Goal: Check status: Check status

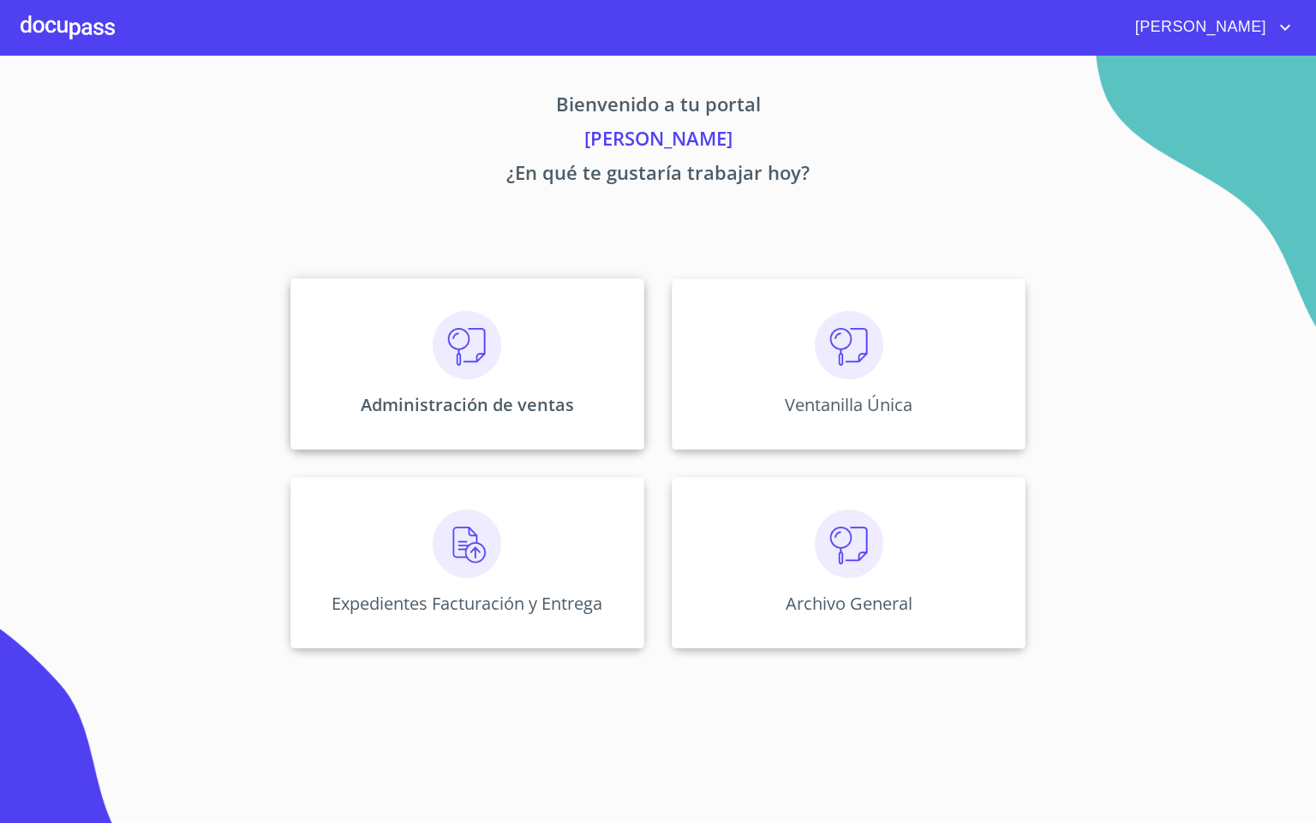
click at [432, 383] on div "Administración de ventas" at bounding box center [467, 363] width 354 height 171
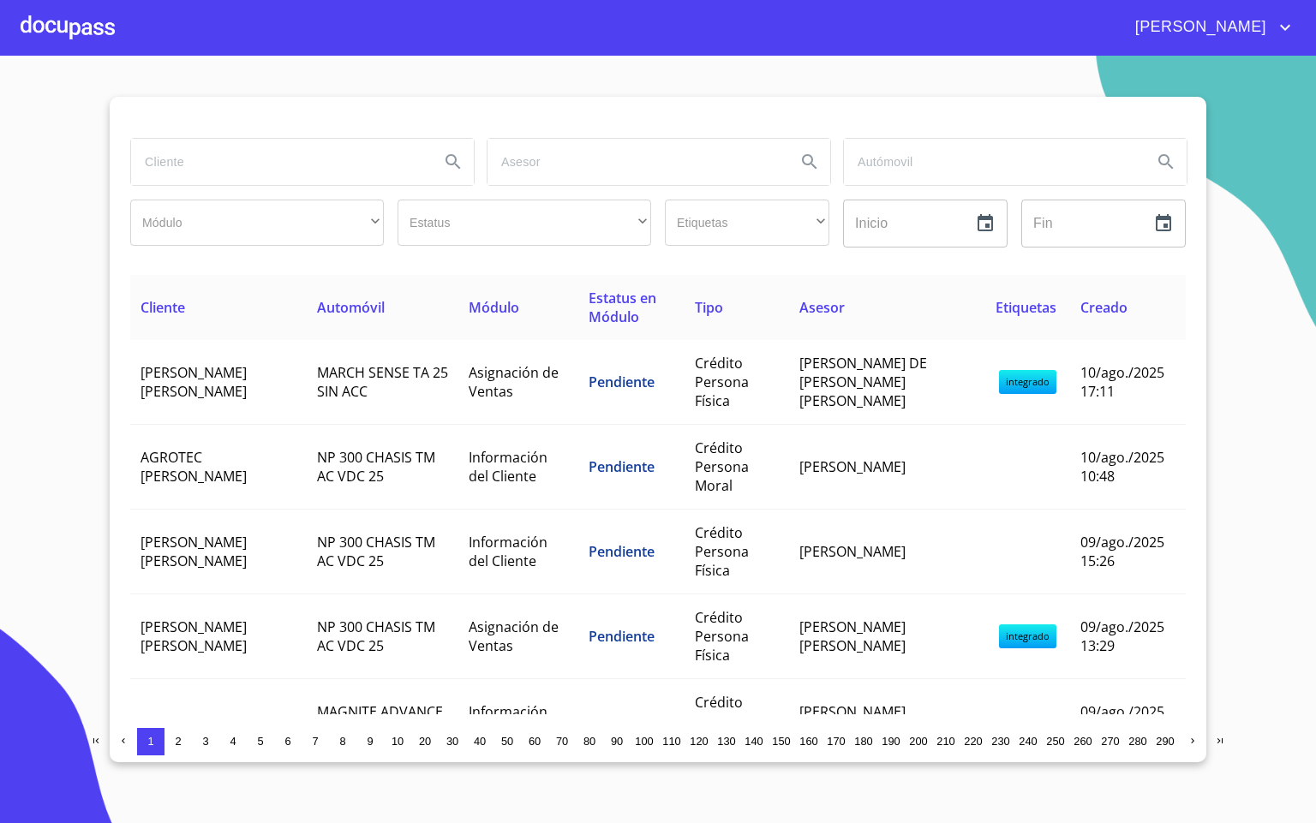
click at [200, 146] on input "search" at bounding box center [278, 162] width 295 height 46
type input "[PERSON_NAME]"
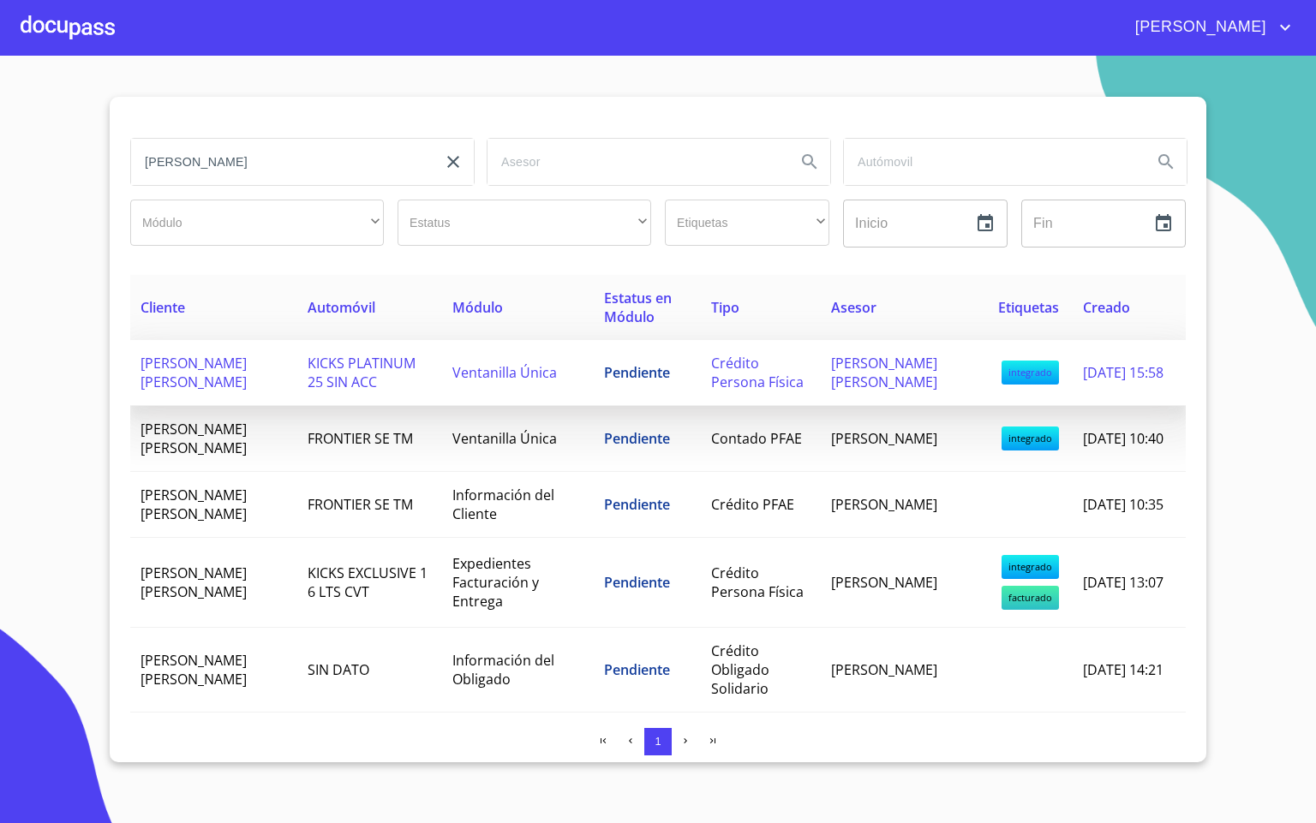
click at [528, 366] on span "Ventanilla Única" at bounding box center [504, 372] width 105 height 19
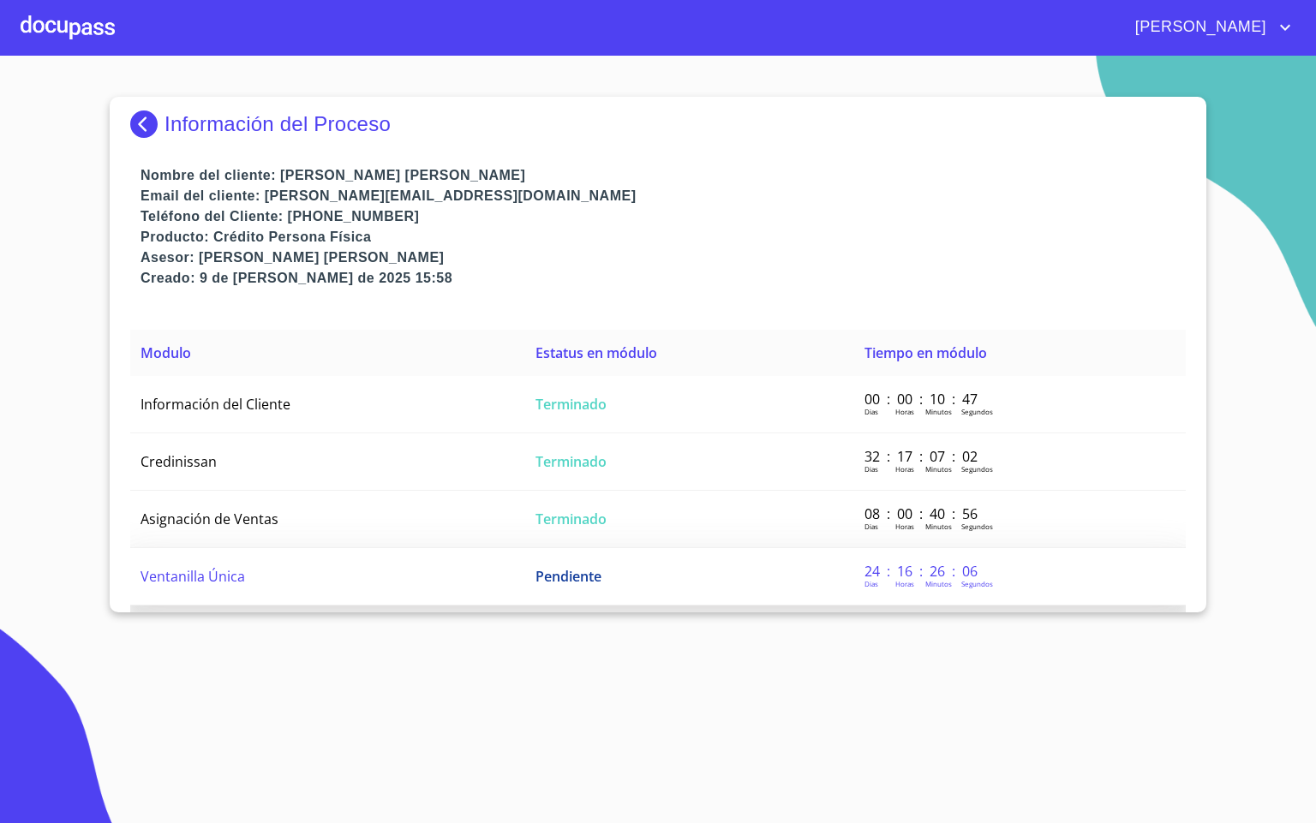
click at [381, 582] on td "Ventanilla Única" at bounding box center [327, 576] width 395 height 57
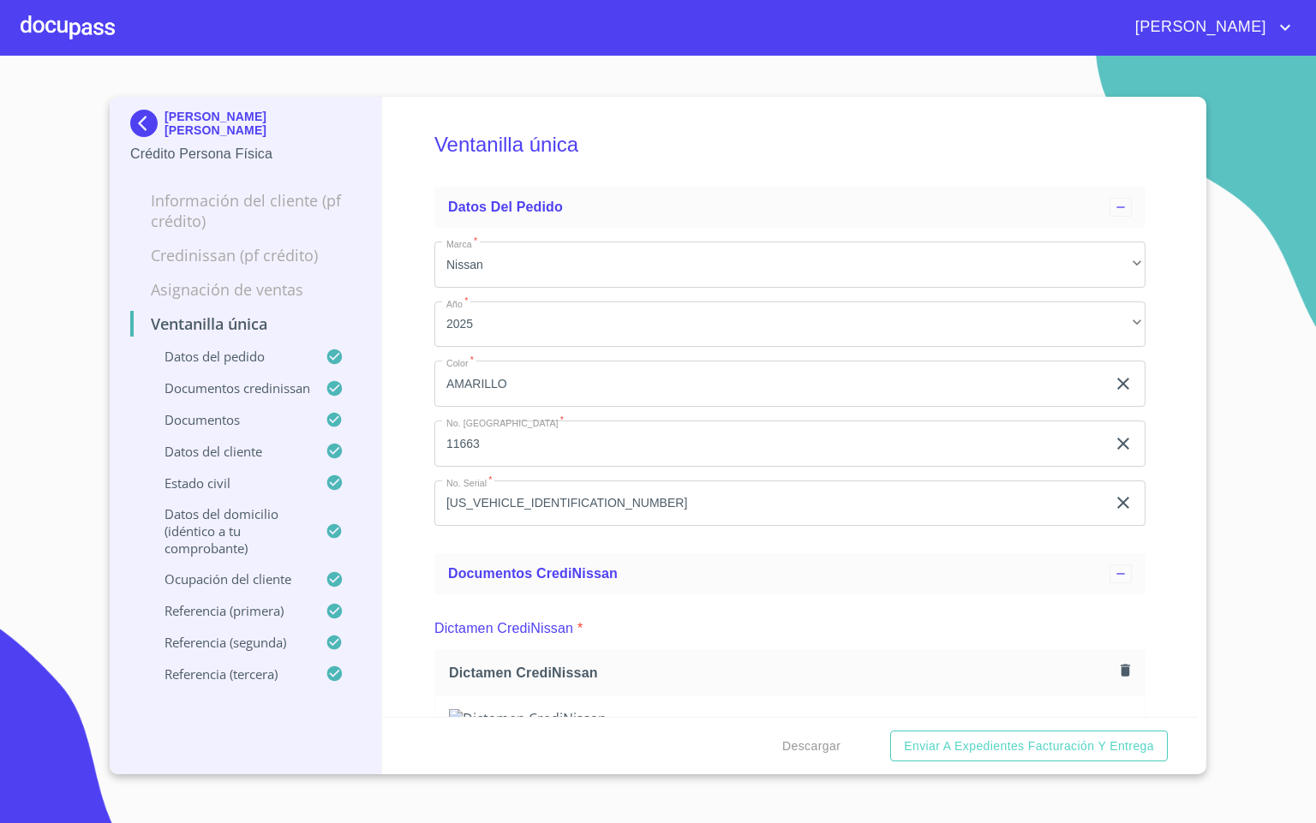
scroll to position [1156, 0]
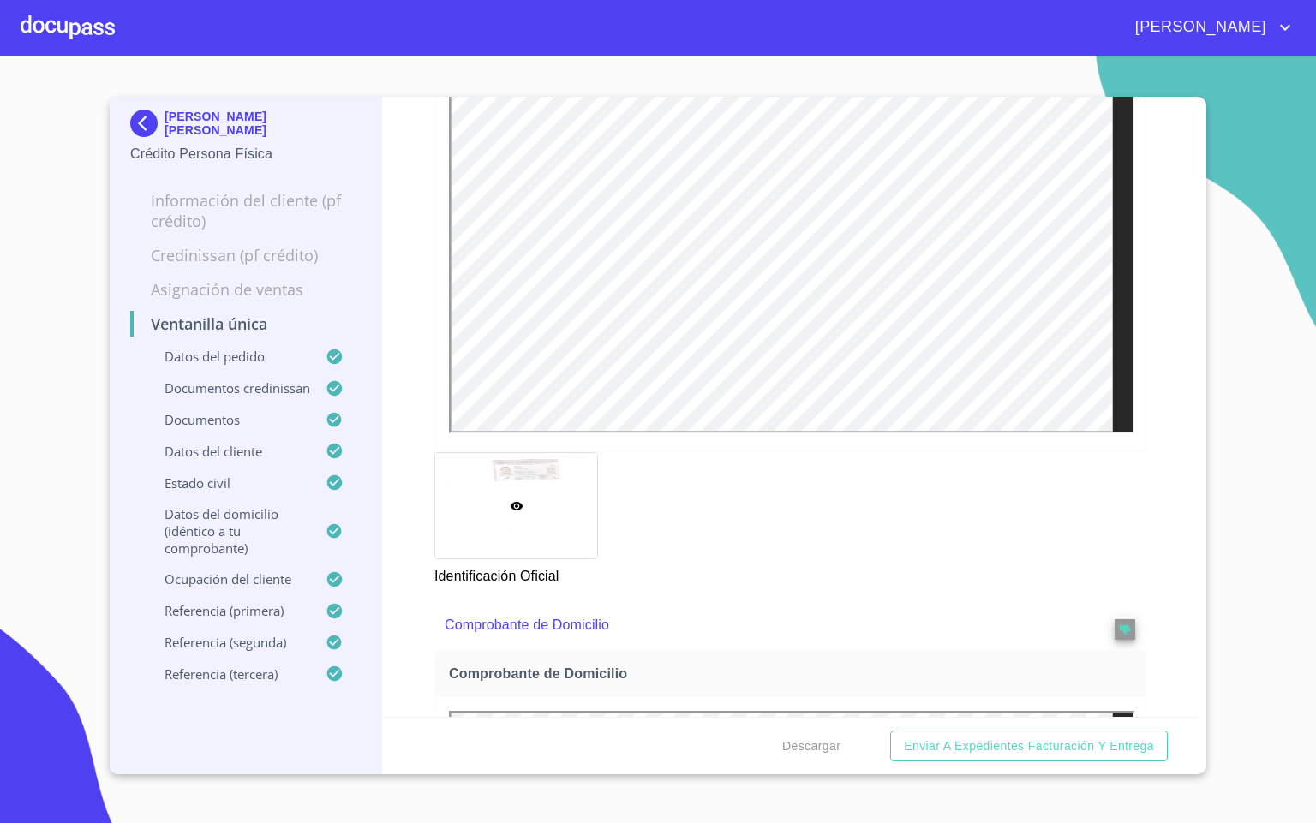
drag, startPoint x: 406, startPoint y: 720, endPoint x: 391, endPoint y: 617, distance: 103.8
click at [391, 617] on div "Ventanilla única Datos del pedido Marca   * Nissan ​ Año   * 2025 ​ Color   * A…" at bounding box center [790, 407] width 816 height 620
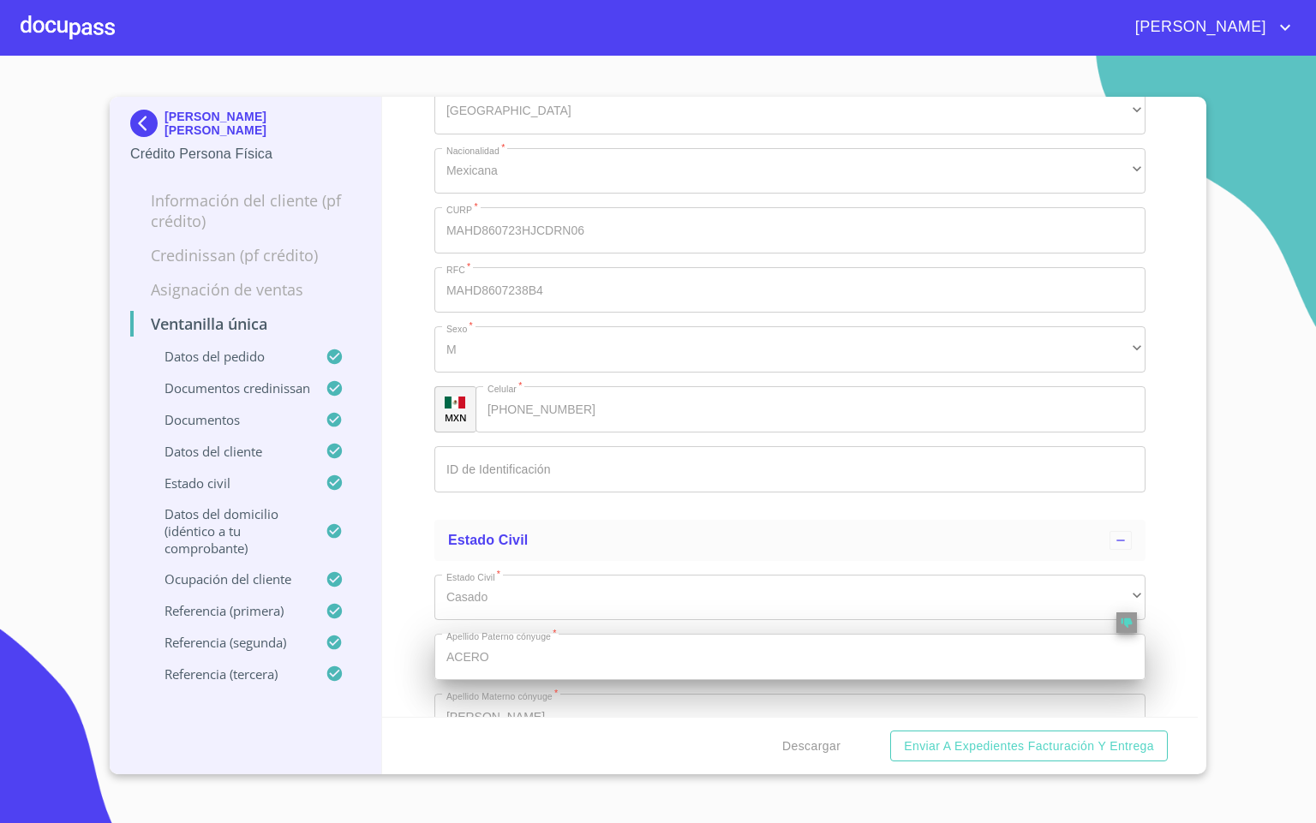
scroll to position [6810, 0]
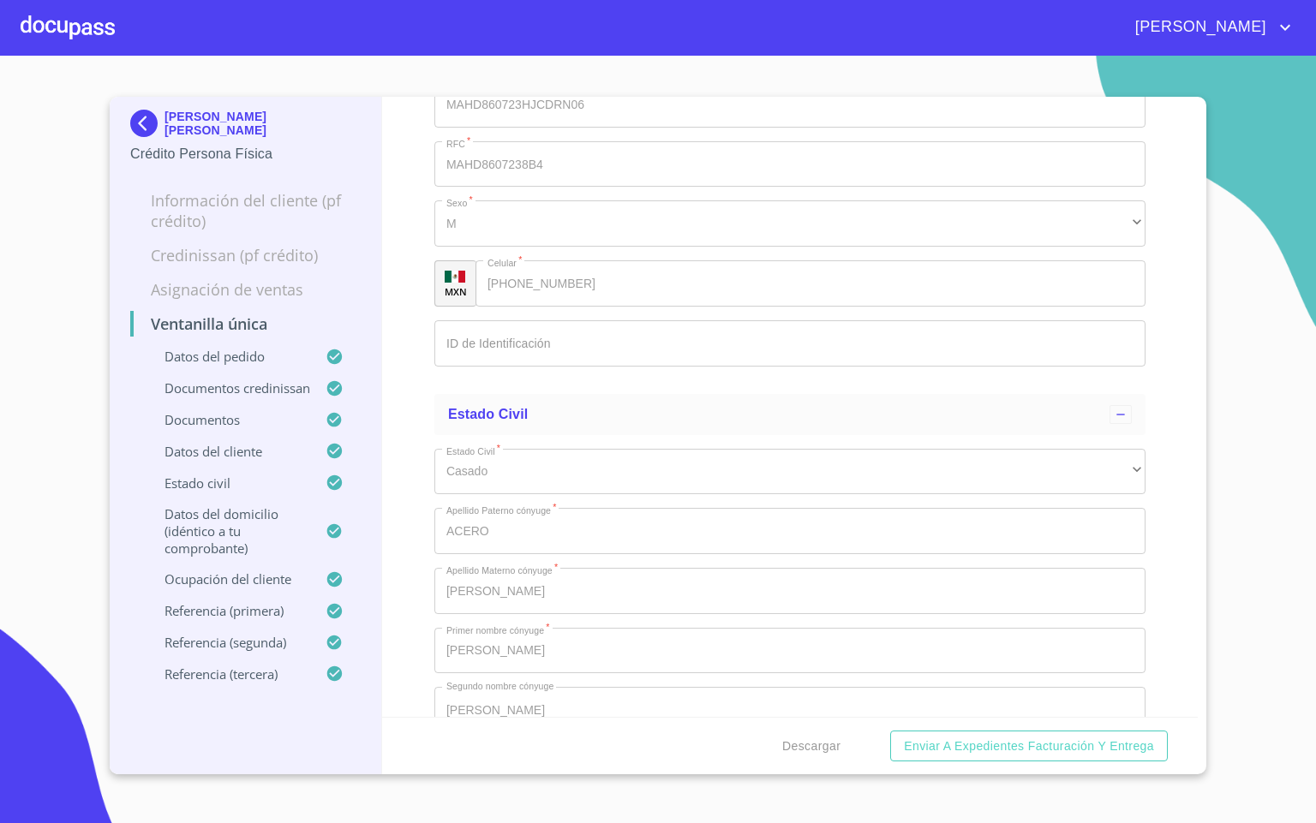
click at [32, 14] on div at bounding box center [68, 27] width 94 height 55
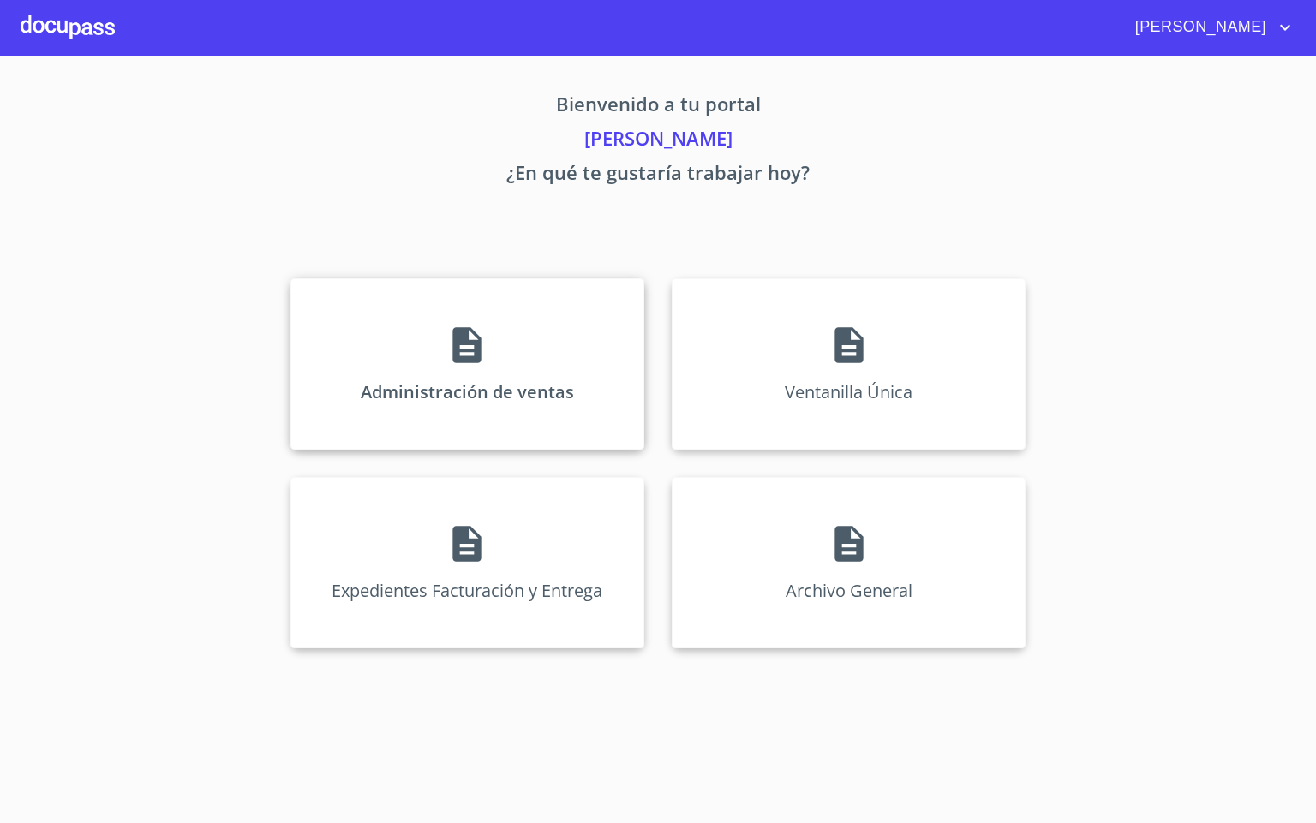
click at [514, 317] on div "Administración de ventas" at bounding box center [467, 363] width 354 height 171
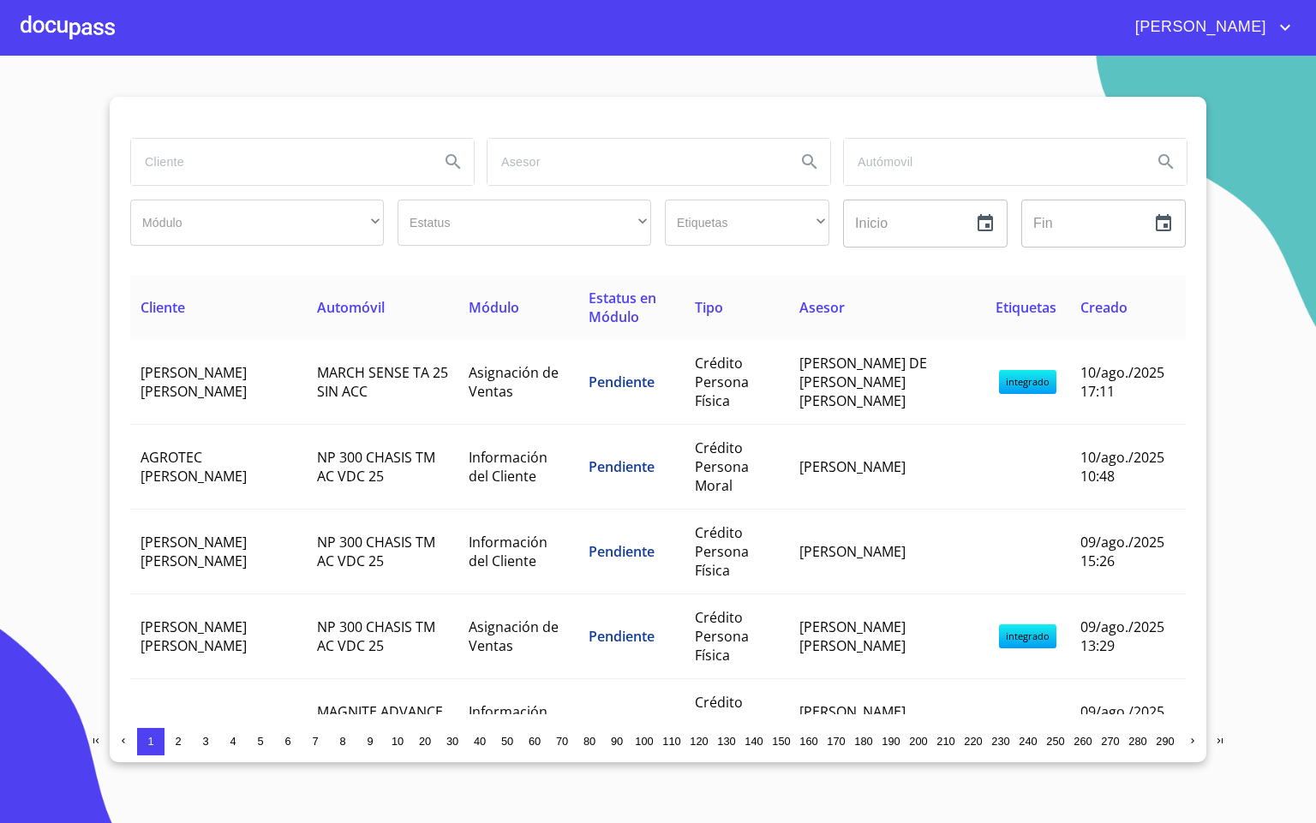
click at [146, 168] on input "search" at bounding box center [278, 162] width 295 height 46
type input "[PERSON_NAME]"
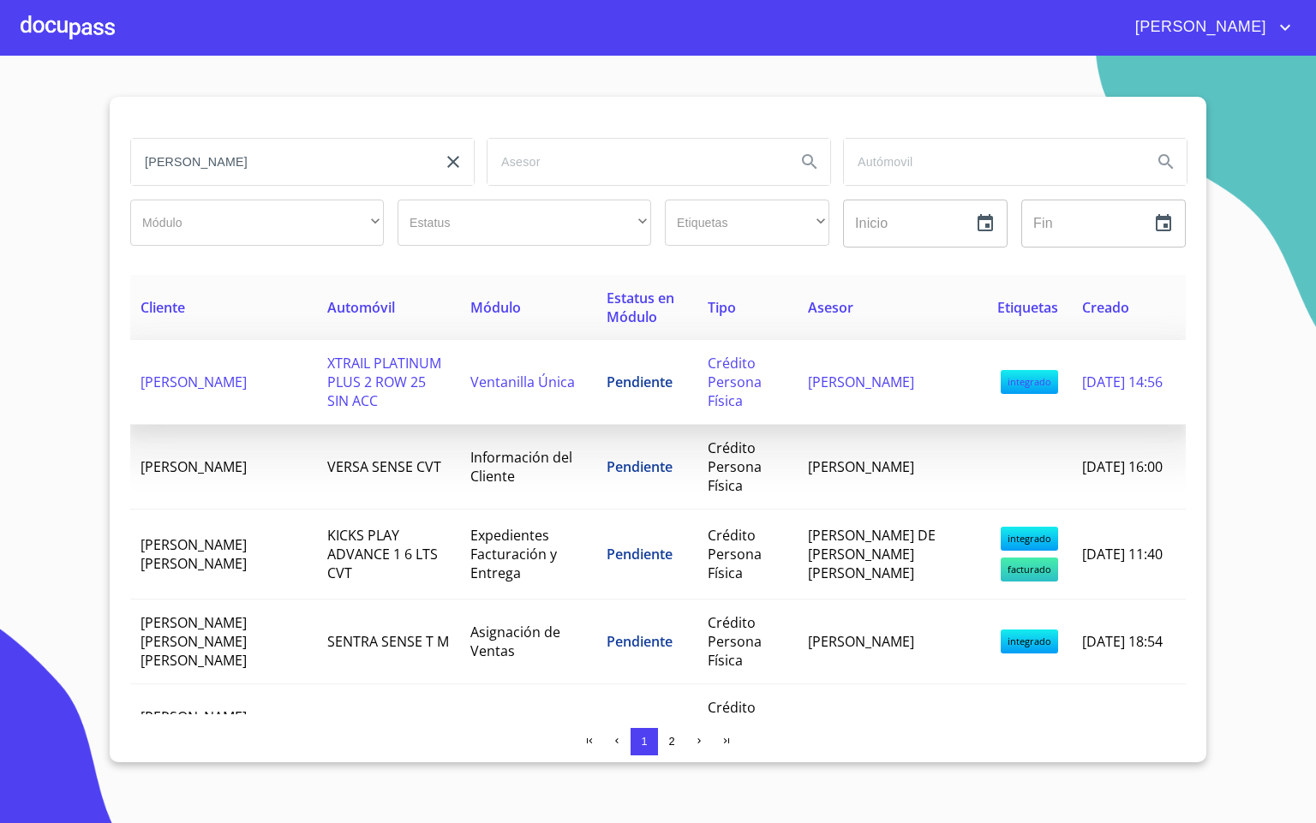
click at [327, 406] on span "XTRAIL PLATINUM PLUS 2 ROW 25 SIN ACC" at bounding box center [384, 382] width 114 height 57
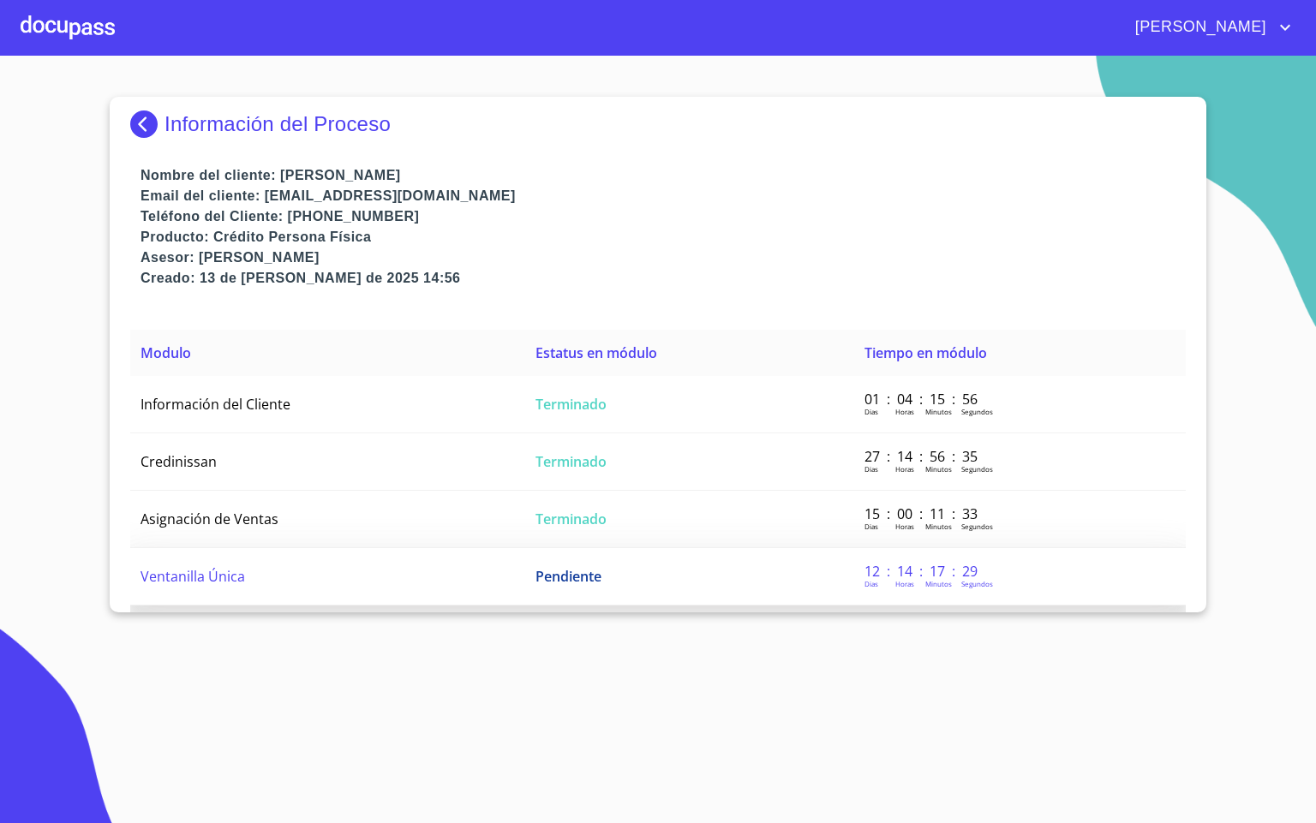
click at [278, 582] on td "Ventanilla Única" at bounding box center [327, 576] width 395 height 57
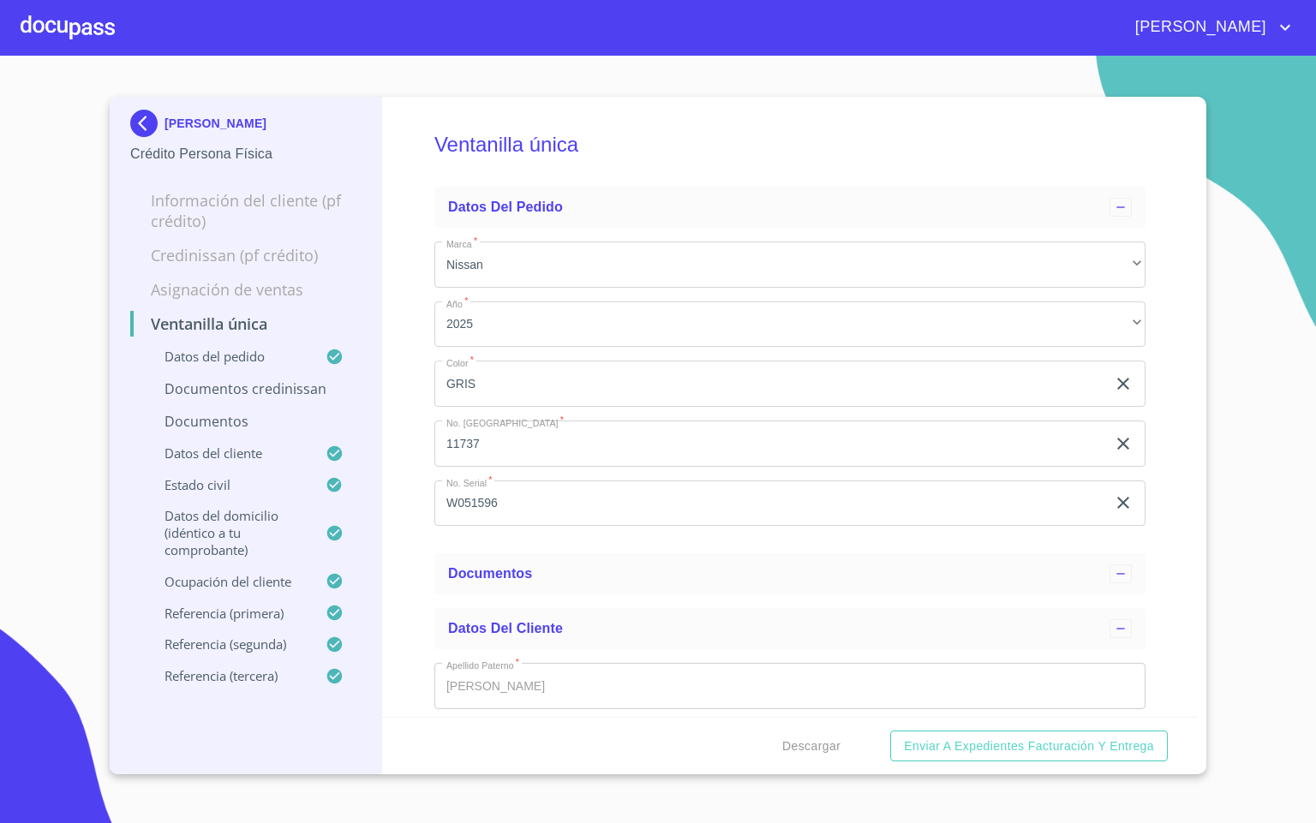
click at [414, 468] on div "Ventanilla única Datos del pedido Marca   * Nissan ​ Año   * 2025 ​ Color   * G…" at bounding box center [790, 407] width 816 height 620
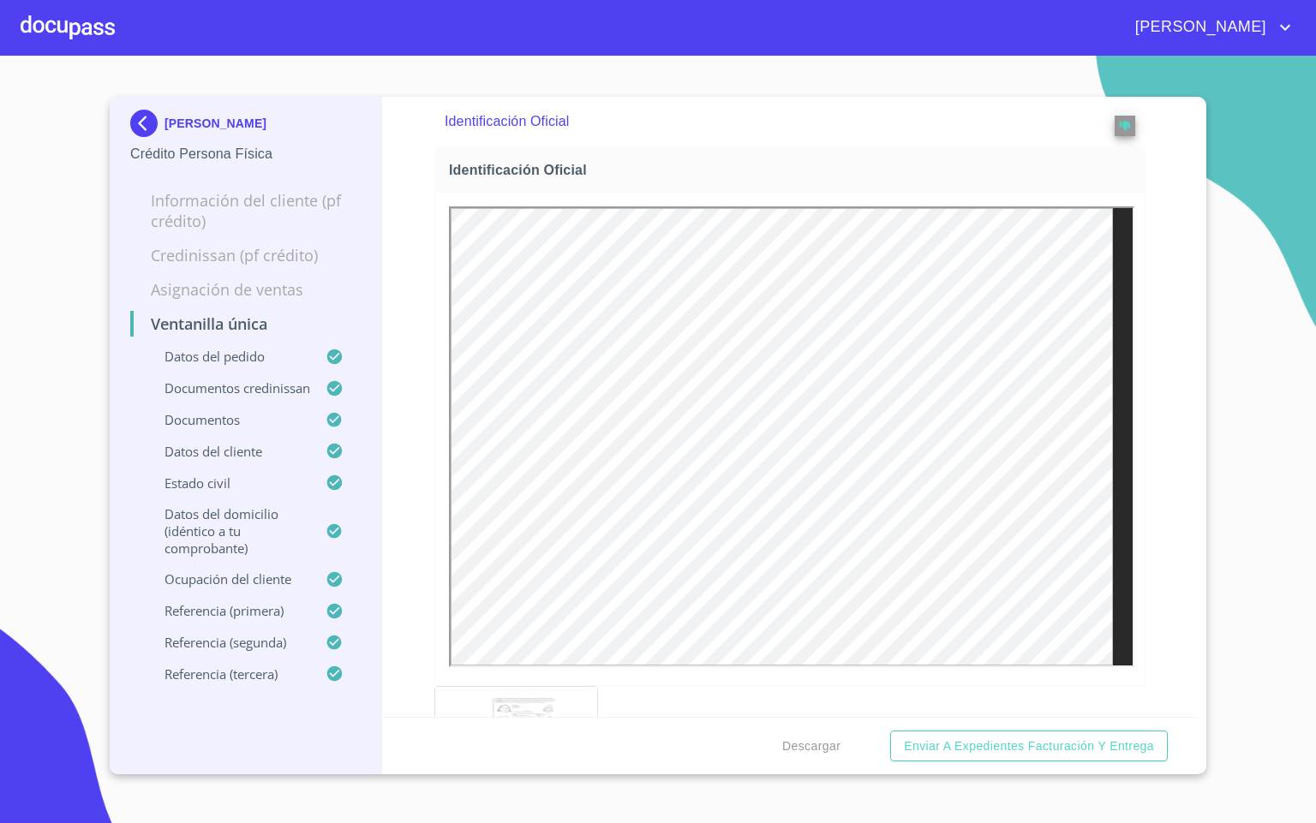
scroll to position [1051, 0]
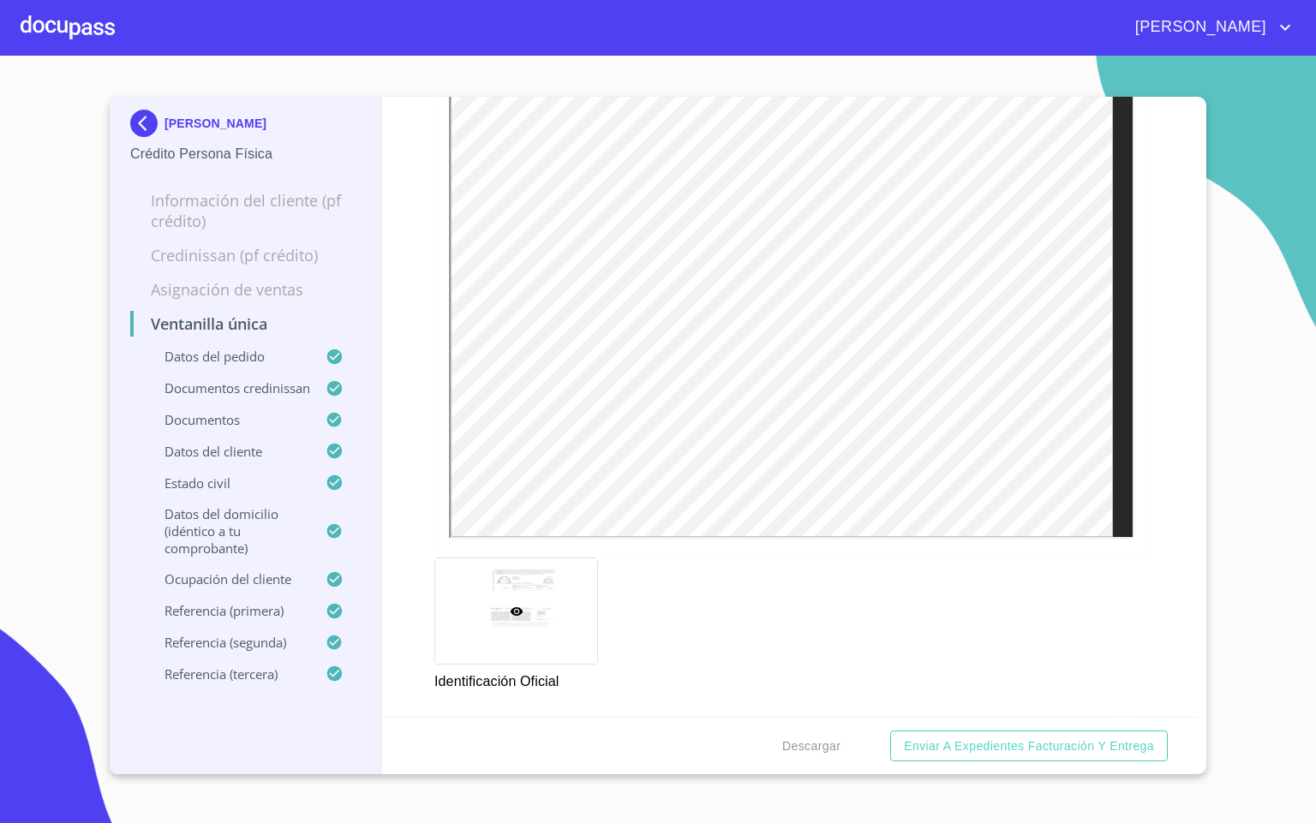
click at [177, 127] on p "[PERSON_NAME]" at bounding box center [215, 124] width 102 height 14
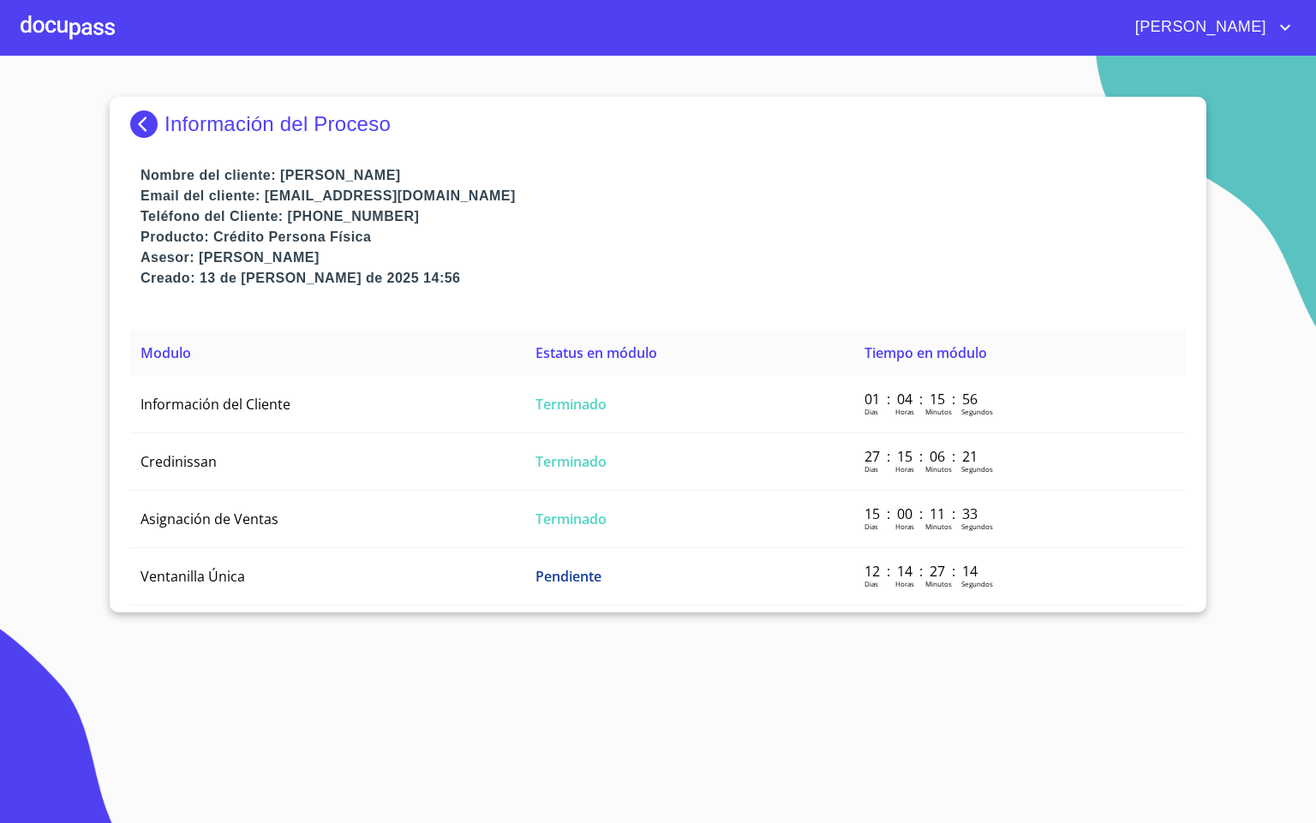
click at [80, 32] on div at bounding box center [68, 27] width 94 height 55
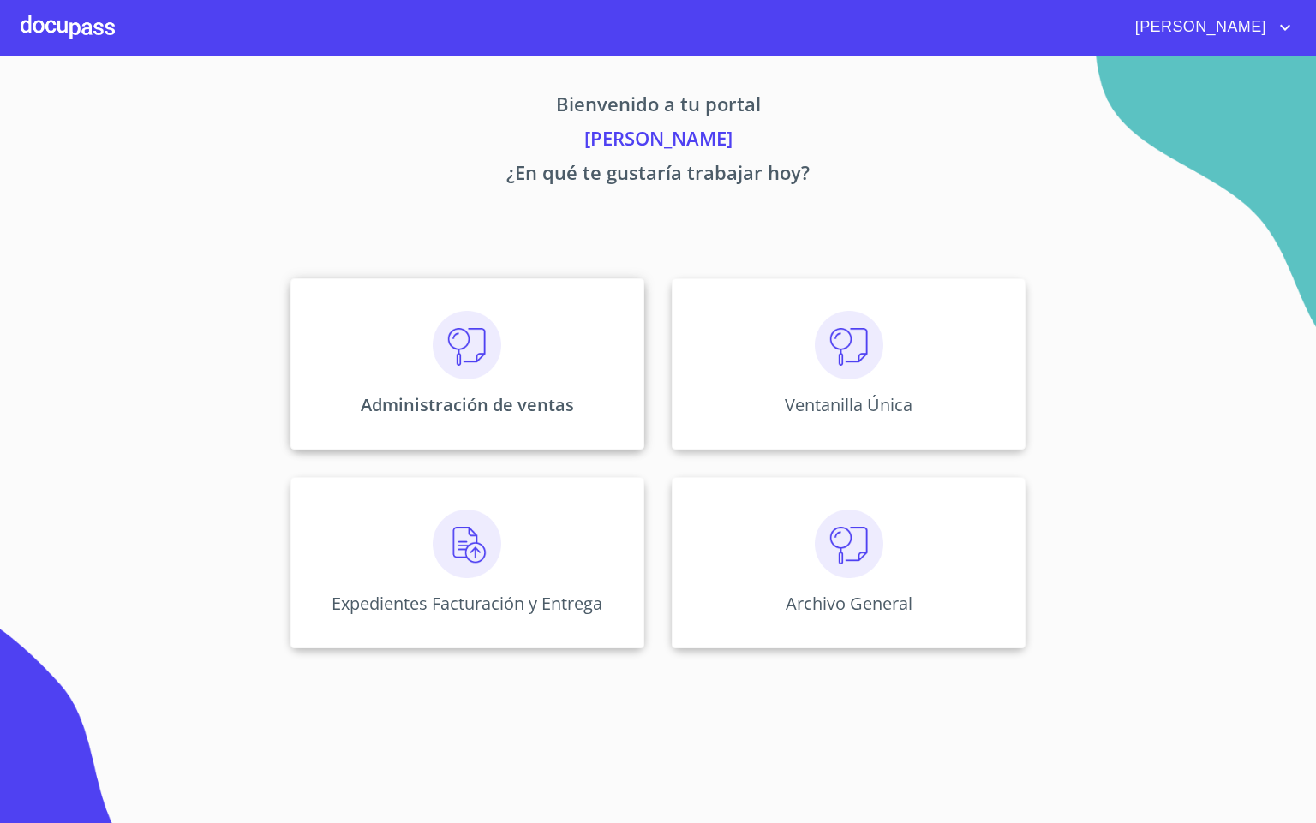
click at [493, 375] on img at bounding box center [467, 345] width 69 height 69
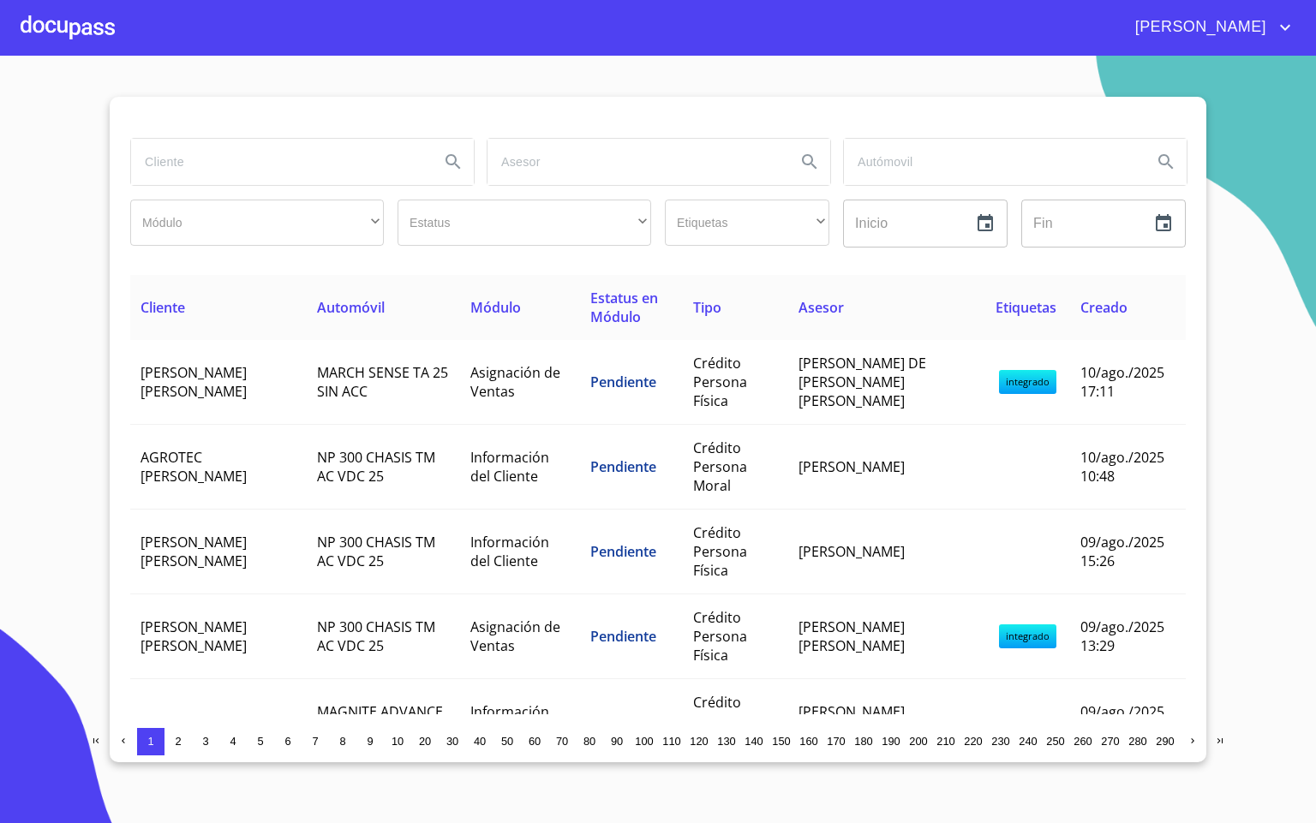
click at [293, 173] on input "search" at bounding box center [278, 162] width 295 height 46
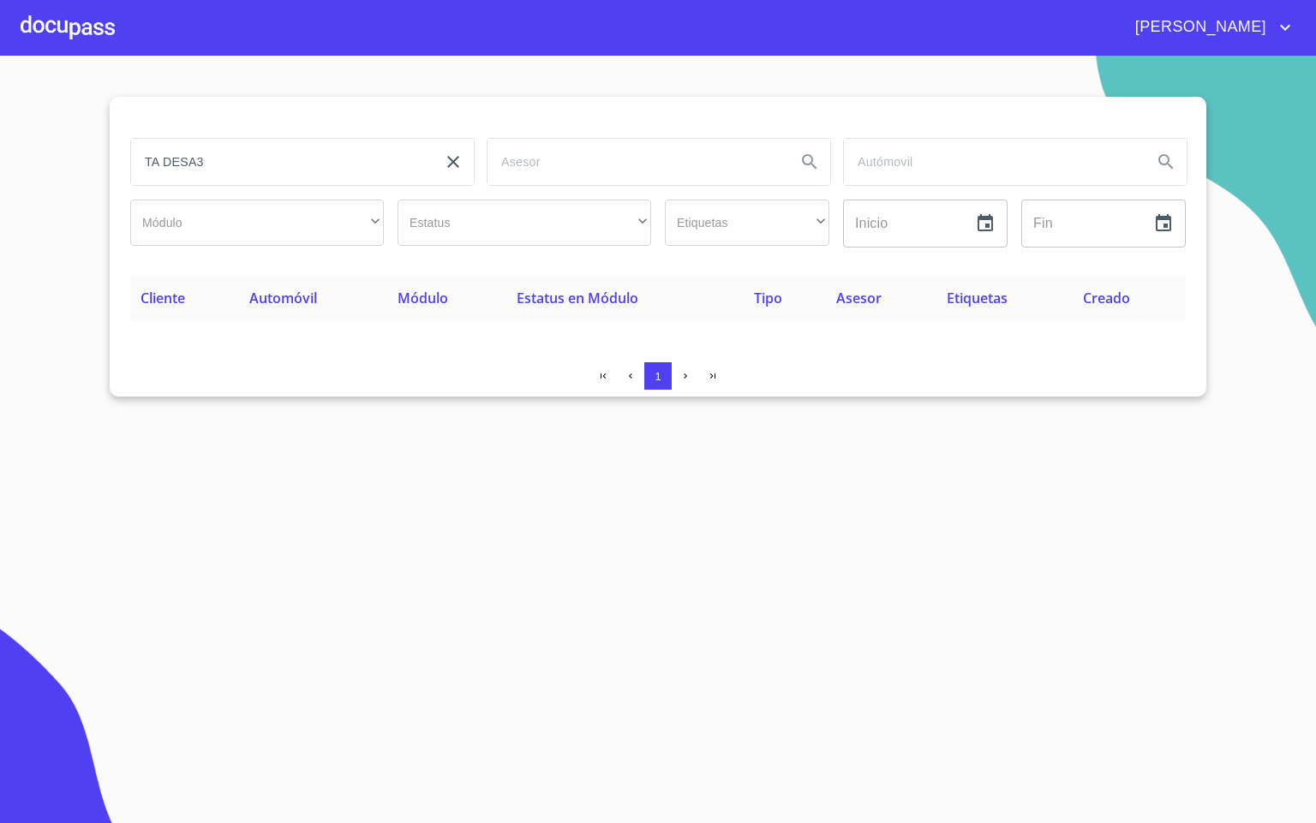
click at [244, 175] on input "TA DESA3" at bounding box center [278, 162] width 295 height 46
type input "[PERSON_NAME]"
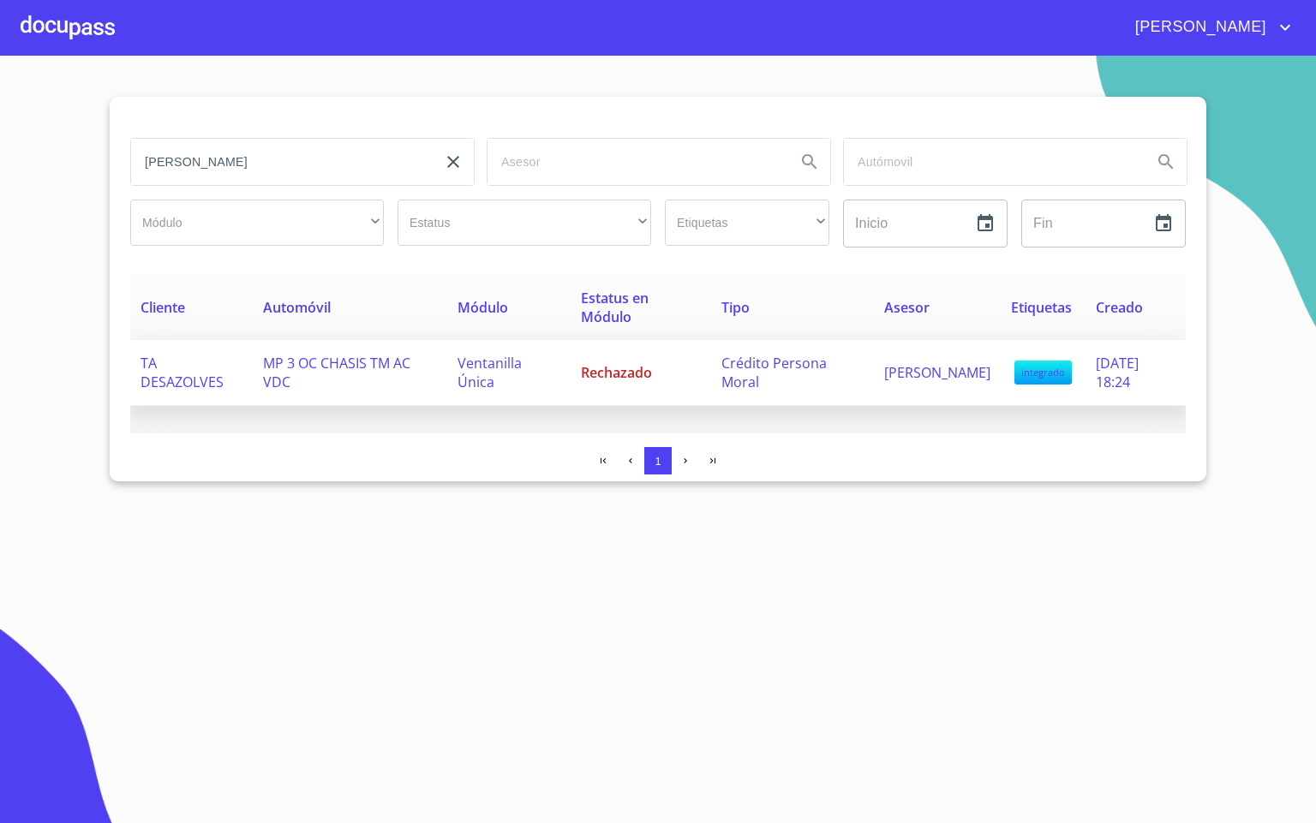
click at [213, 371] on span "TA DESAZOLVES" at bounding box center [181, 373] width 83 height 38
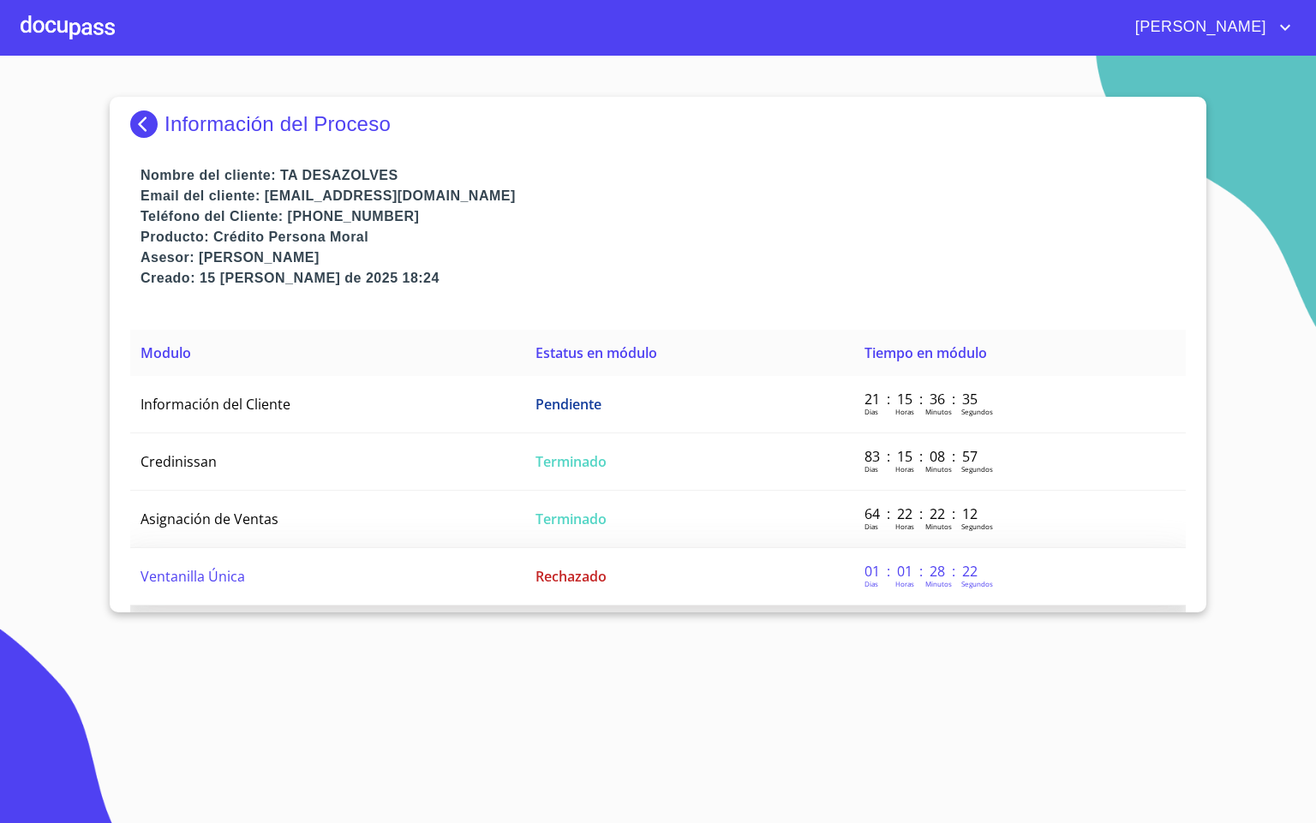
click at [407, 583] on td "Ventanilla Única" at bounding box center [327, 576] width 395 height 57
